Goal: Navigation & Orientation: Find specific page/section

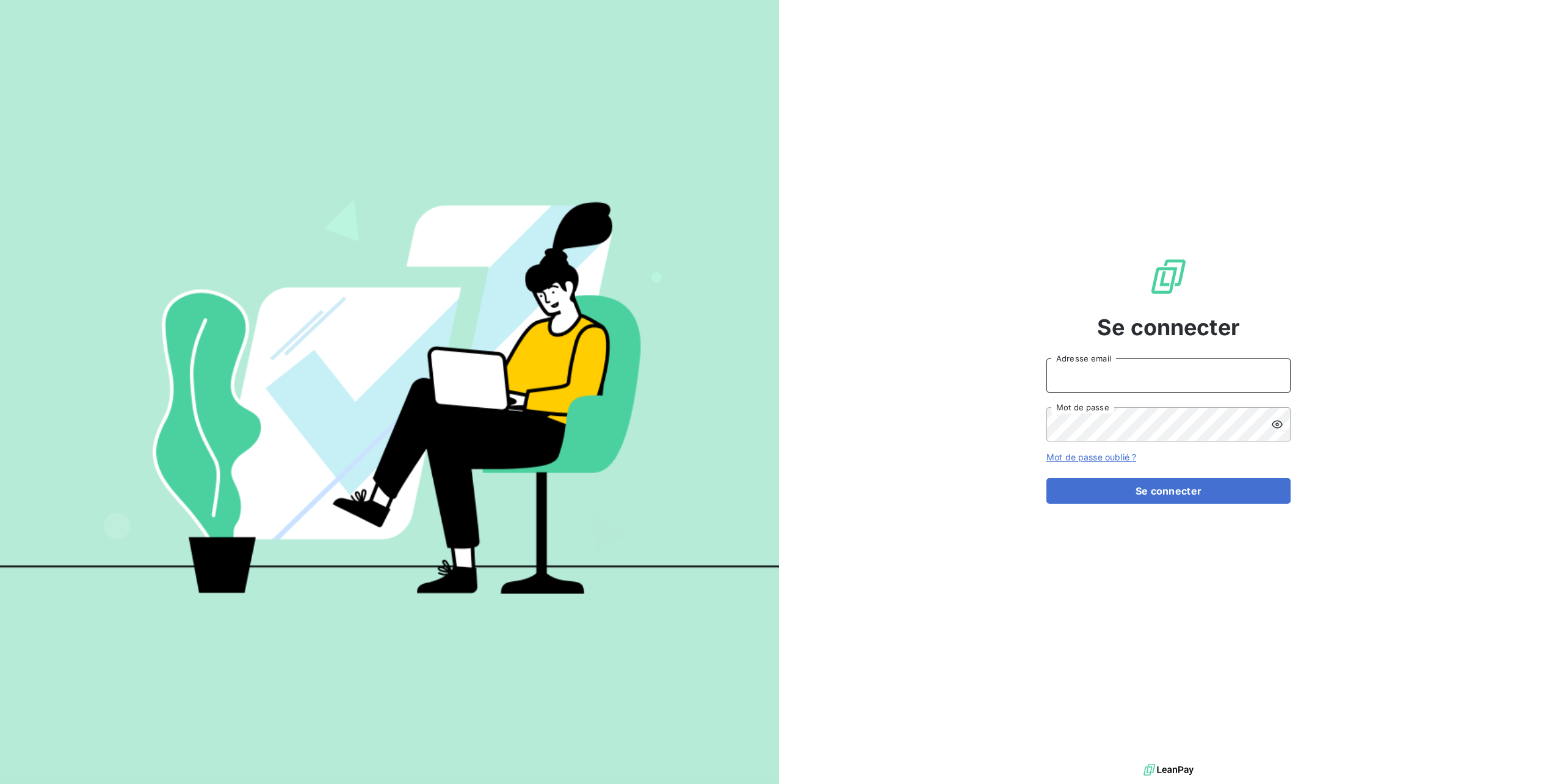
click at [1066, 363] on input "Adresse email" at bounding box center [1168, 375] width 244 height 34
type input "N"
type input "[PERSON_NAME][EMAIL_ADDRESS][DOMAIN_NAME]"
click at [1047, 478] on button "Se connecter" at bounding box center [1168, 490] width 244 height 25
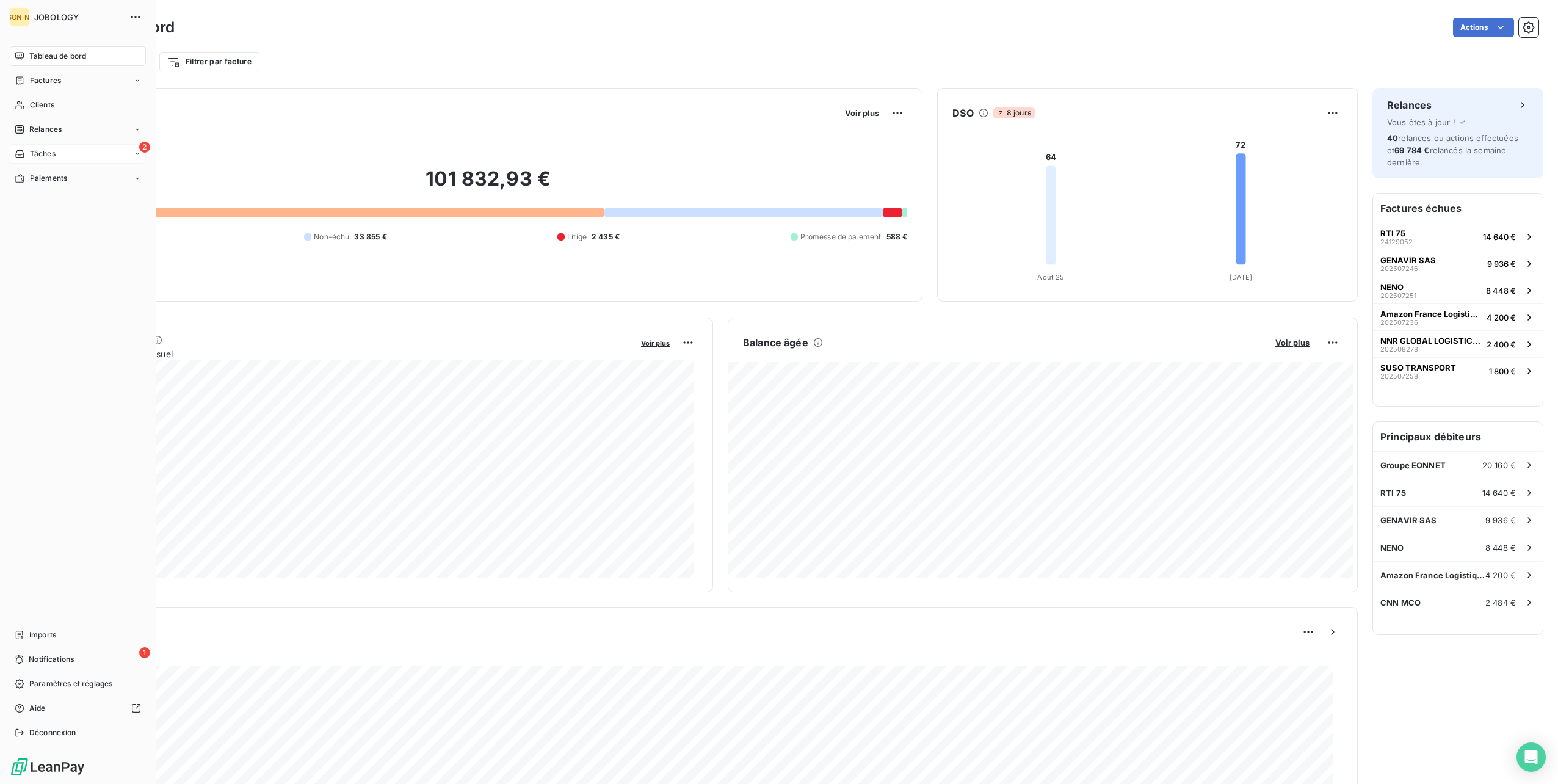
click at [29, 152] on div "Tâches" at bounding box center [34, 153] width 41 height 11
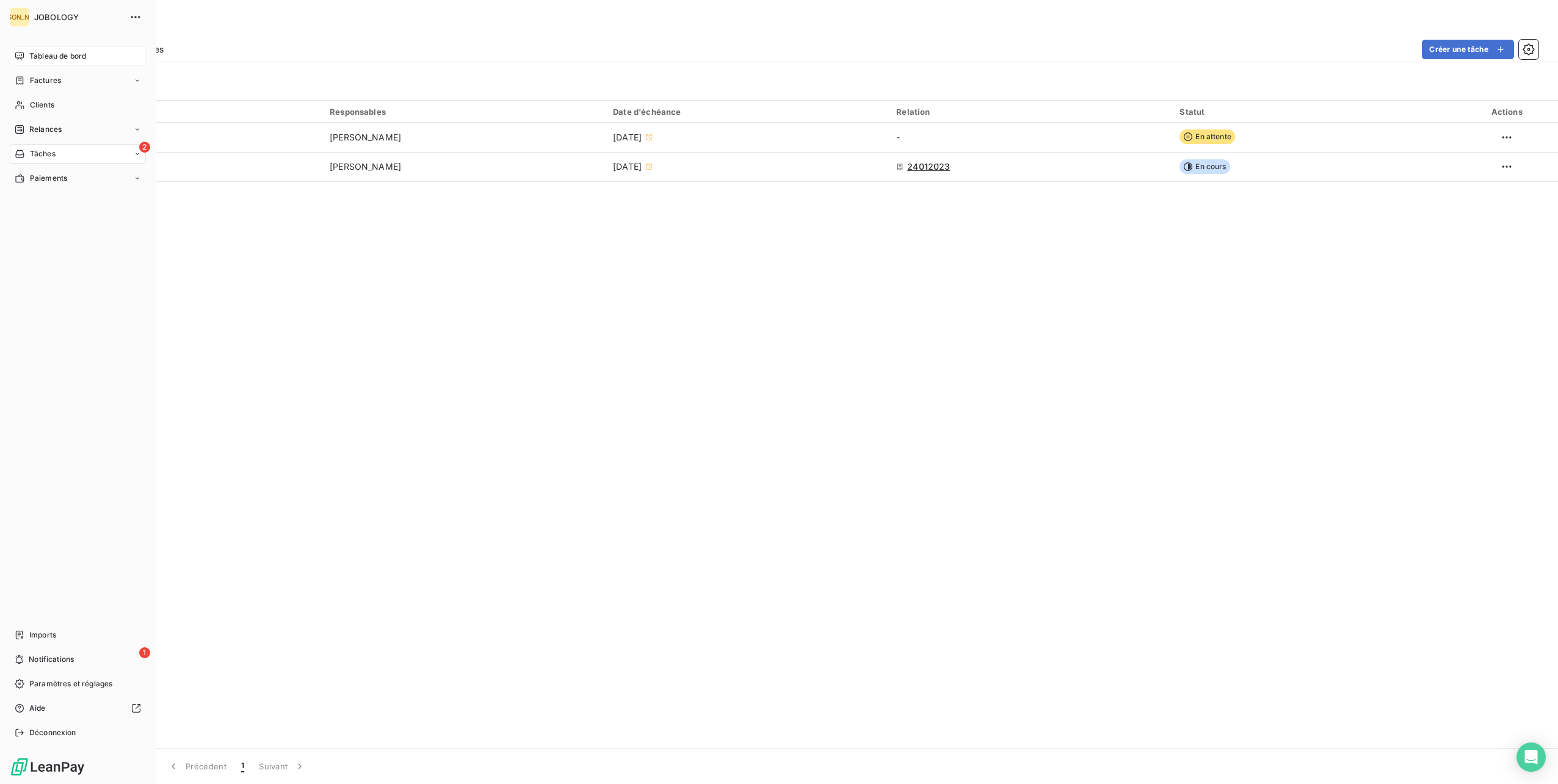
click at [41, 50] on div "Tableau de bord" at bounding box center [78, 56] width 136 height 19
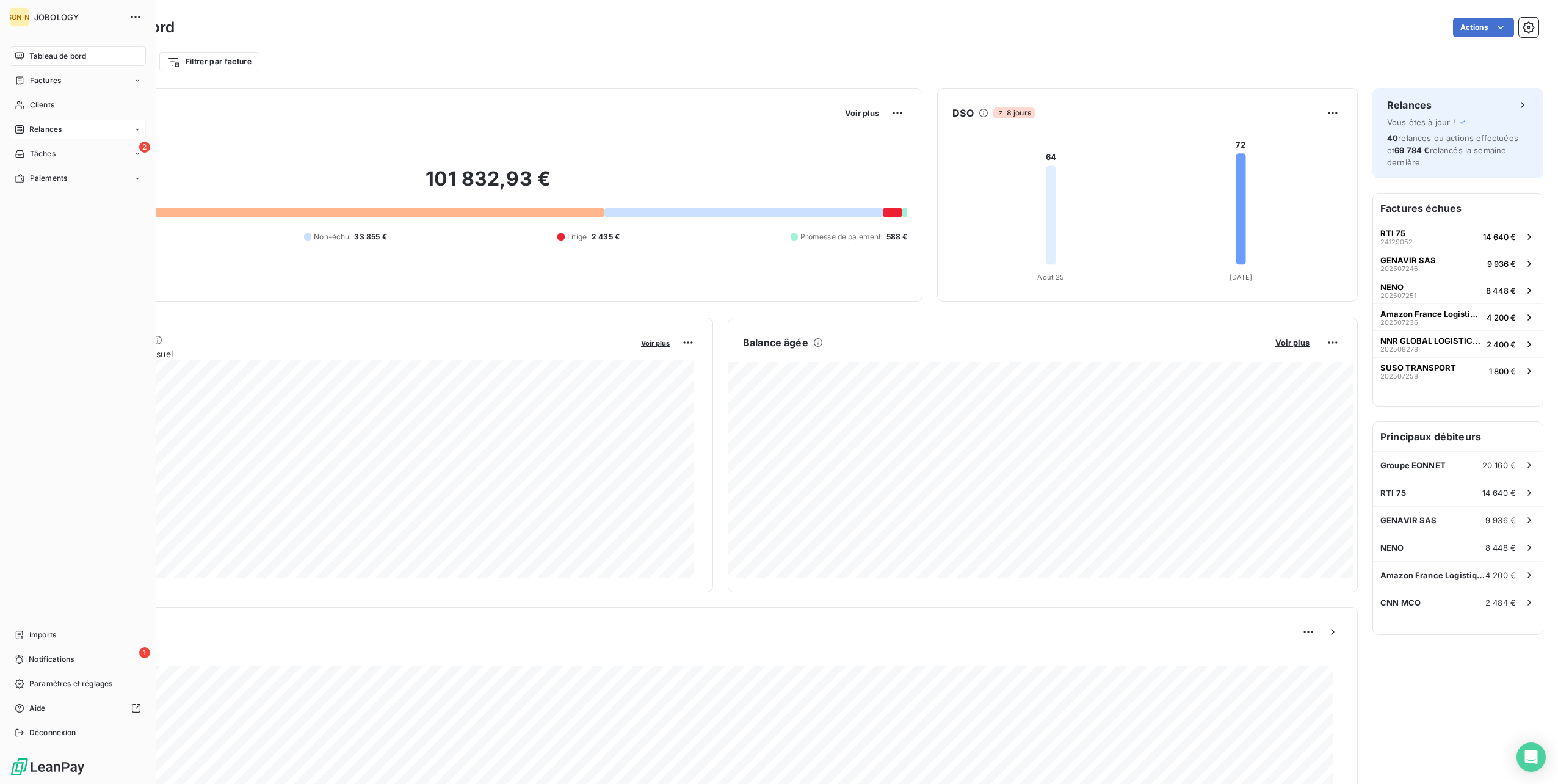
click at [50, 137] on div "Relances" at bounding box center [78, 129] width 136 height 19
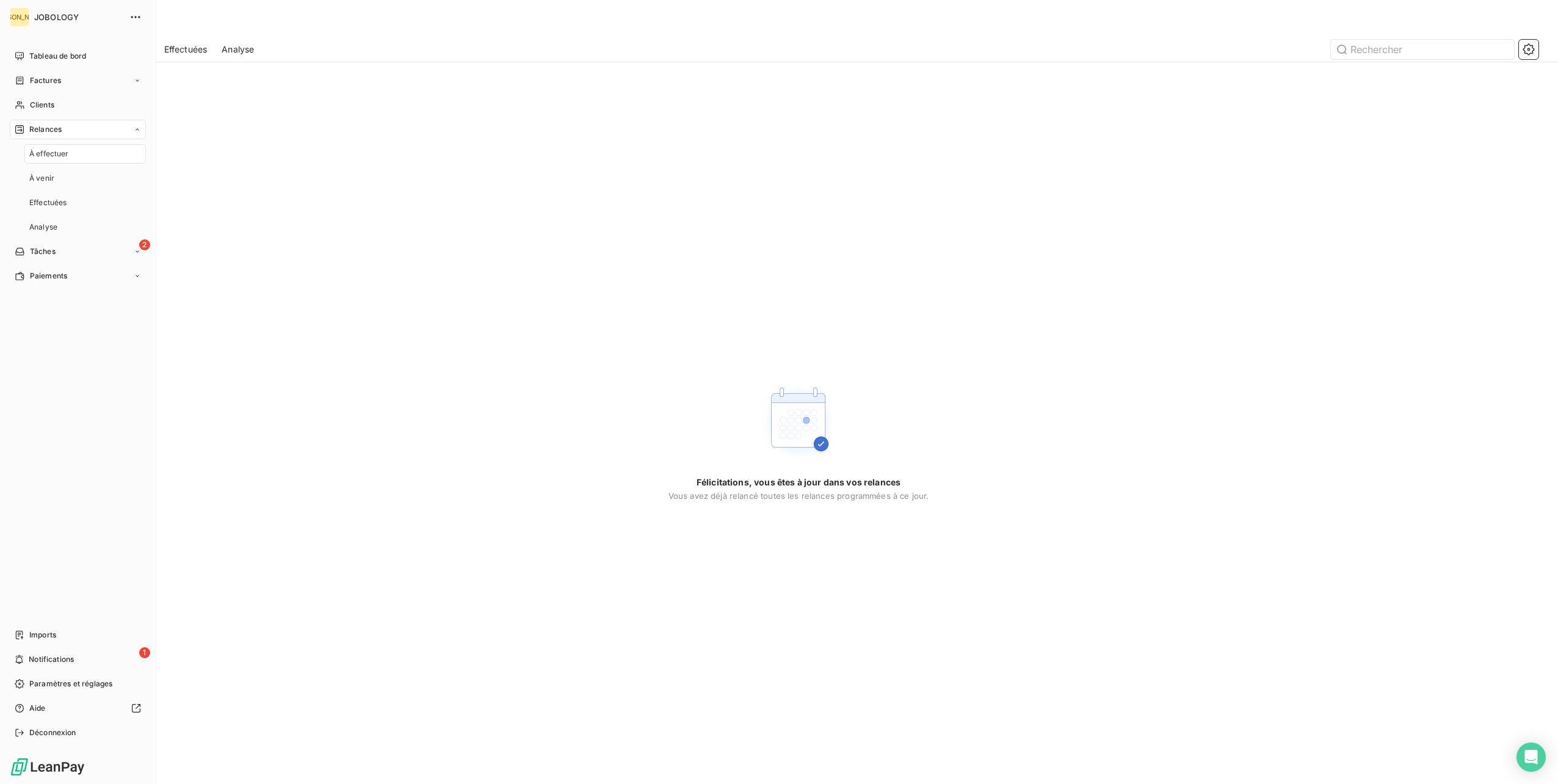
click at [50, 148] on span "À effectuer" at bounding box center [49, 153] width 40 height 11
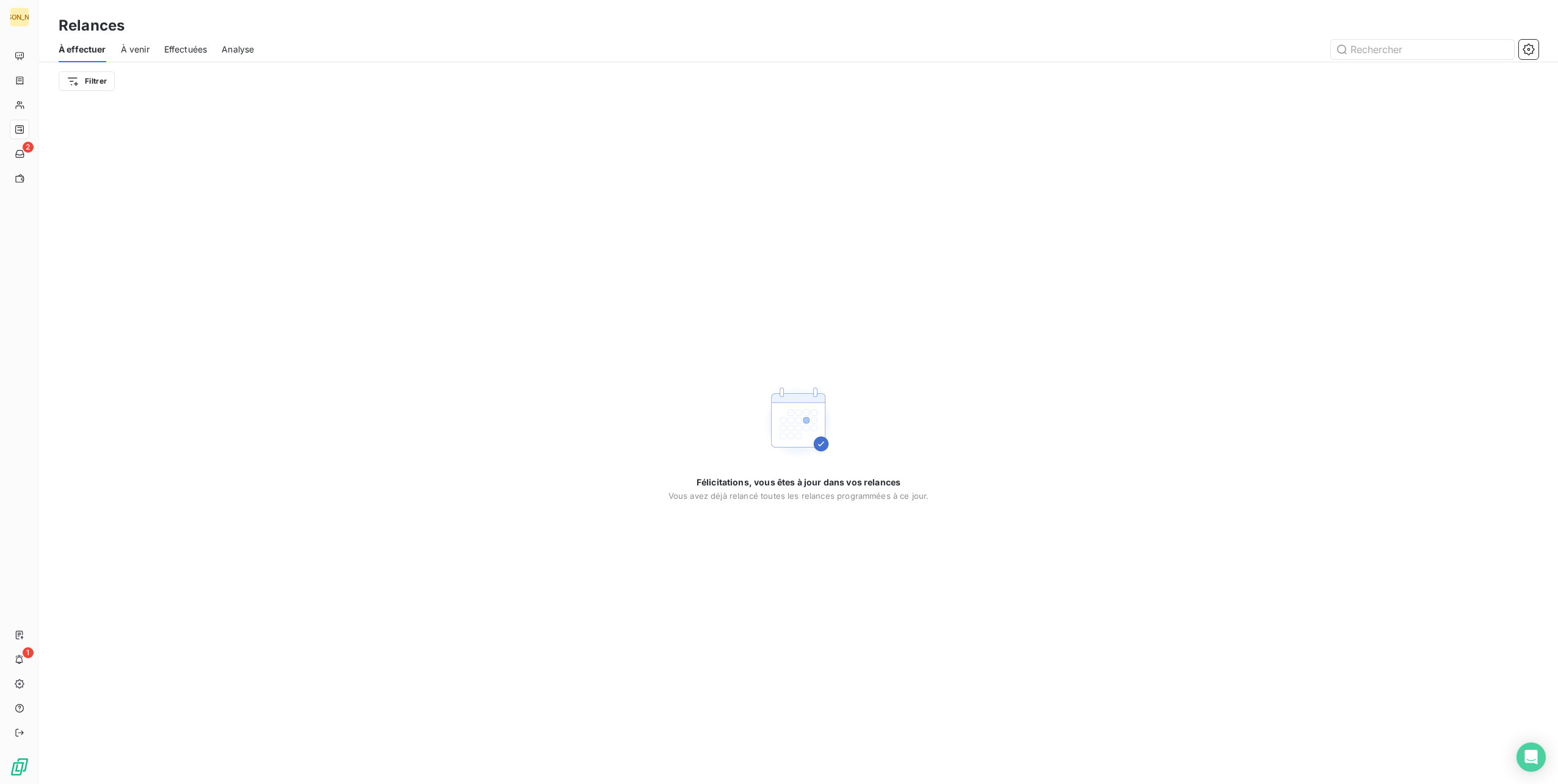
click at [135, 45] on span "À venir" at bounding box center [135, 50] width 29 height 13
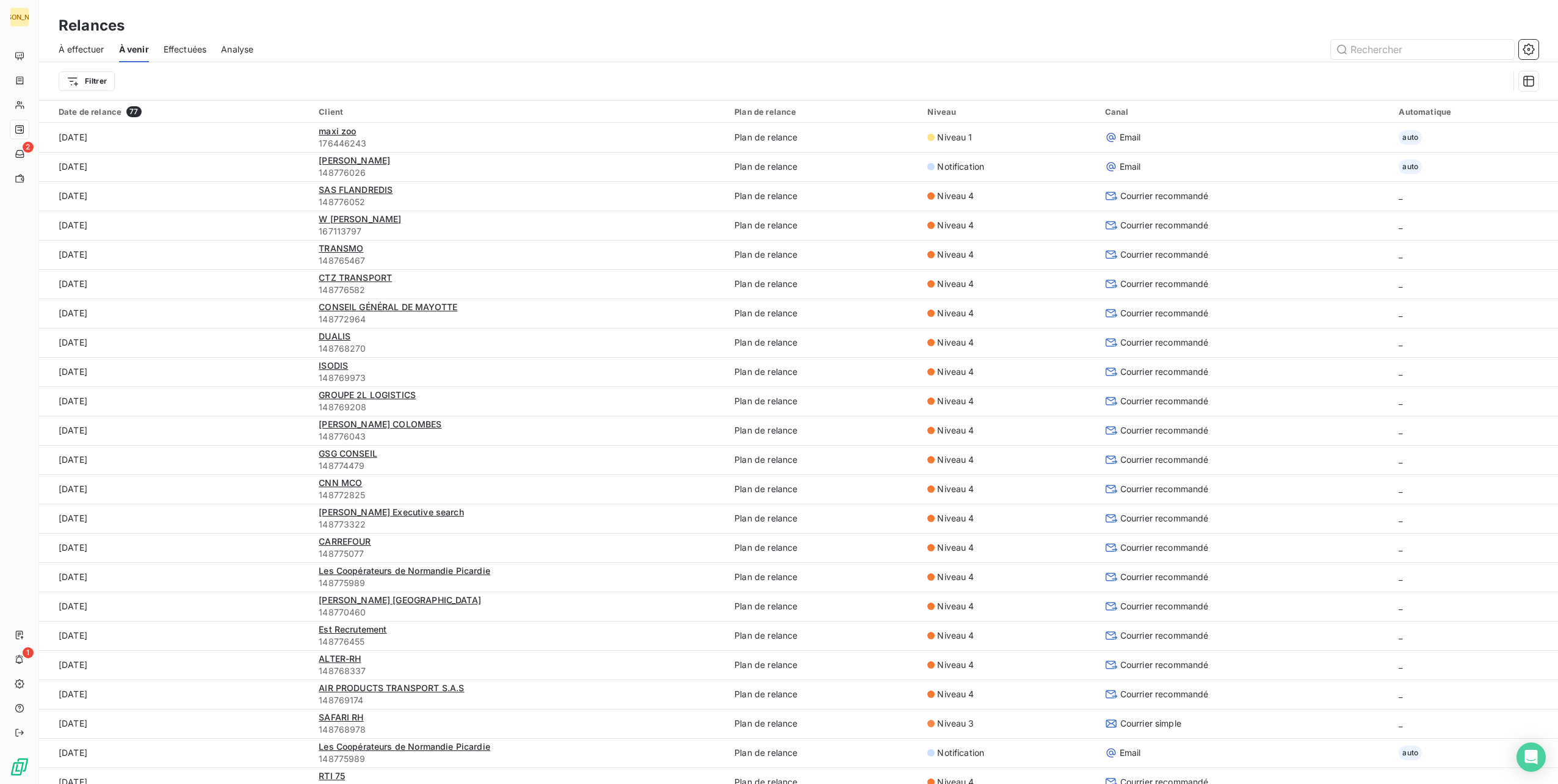
click at [196, 44] on span "Effectuées" at bounding box center [185, 50] width 44 height 13
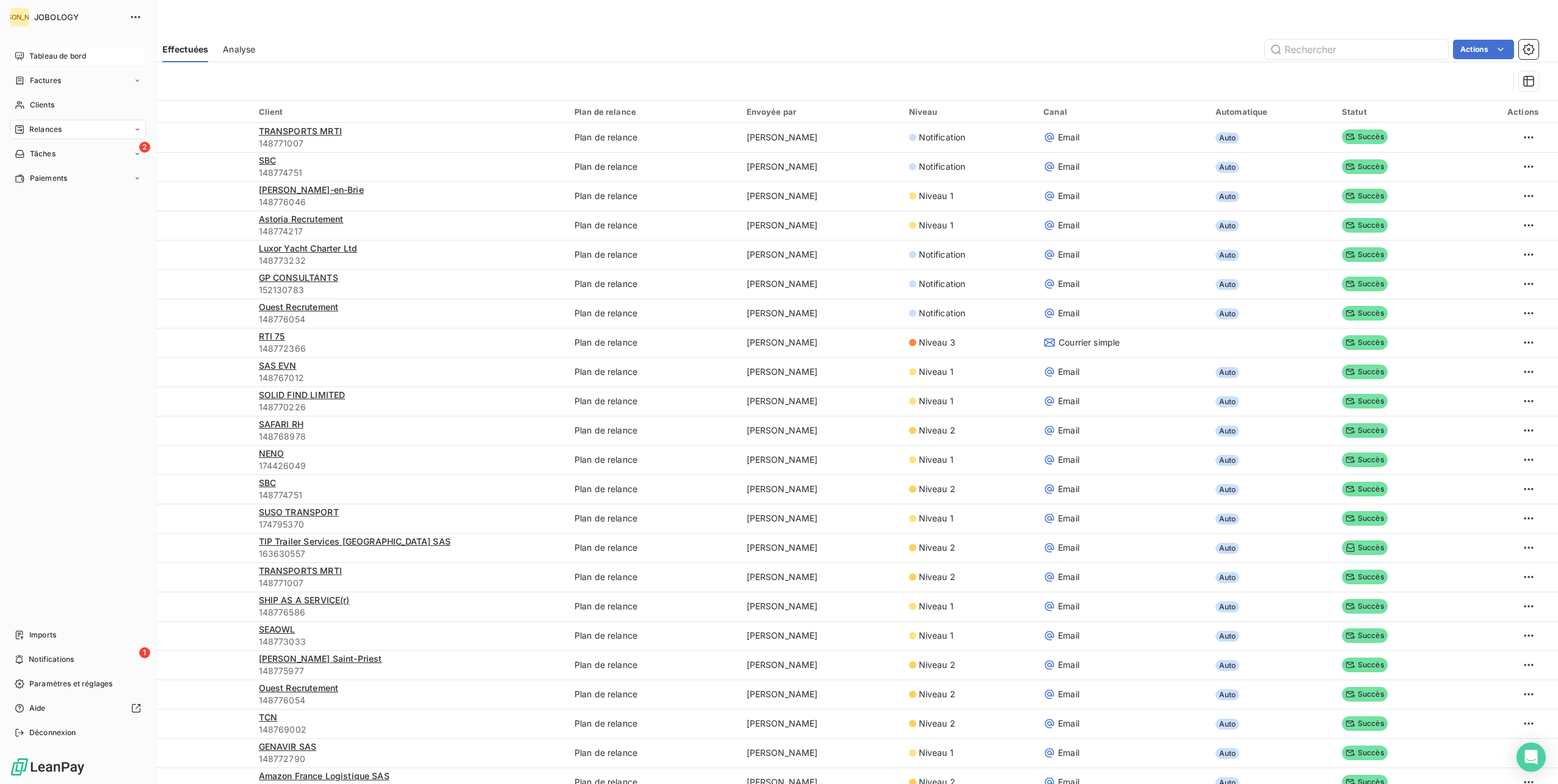
click at [41, 50] on span "Tableau de bord" at bounding box center [57, 56] width 56 height 11
